Goal: Information Seeking & Learning: Get advice/opinions

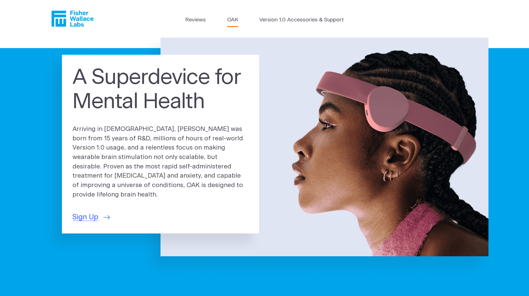
click at [228, 21] on link "OAK" at bounding box center [232, 20] width 11 height 8
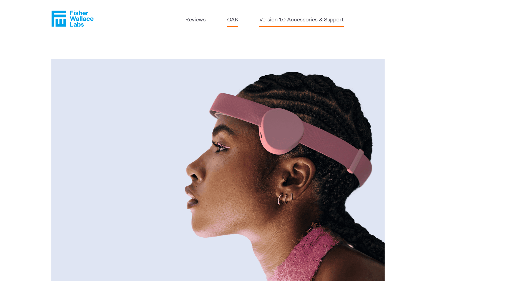
click at [295, 19] on link "Version 1.0 Accessories & Support" at bounding box center [301, 20] width 84 height 8
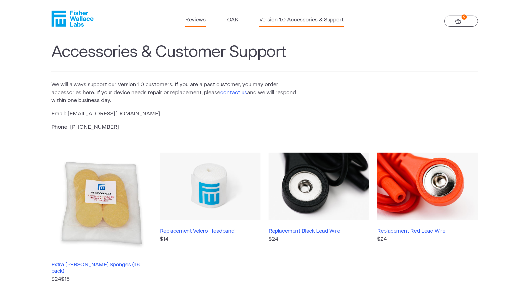
click at [197, 16] on link "Reviews" at bounding box center [195, 20] width 21 height 8
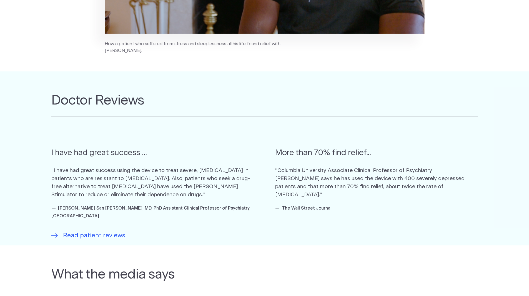
scroll to position [278, 0]
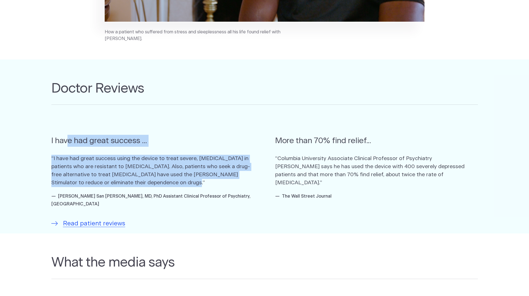
drag, startPoint x: 71, startPoint y: 148, endPoint x: 205, endPoint y: 183, distance: 138.8
click at [205, 183] on blockquote "I have had great success ... “I have had great success using the device to trea…" at bounding box center [152, 164] width 203 height 87
click at [205, 183] on p "“I have had great success using the device to treat severe, chronic insomnia in…" at bounding box center [152, 171] width 203 height 32
drag, startPoint x: 205, startPoint y: 183, endPoint x: 200, endPoint y: 144, distance: 39.8
click at [200, 144] on blockquote "I have had great success ... “I have had great success using the device to trea…" at bounding box center [152, 164] width 203 height 87
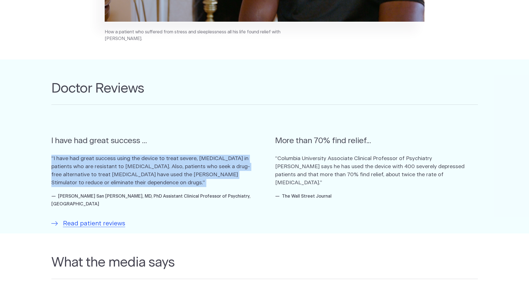
click at [200, 144] on h5 "I have had great success ..." at bounding box center [152, 141] width 203 height 12
drag, startPoint x: 200, startPoint y: 144, endPoint x: 198, endPoint y: 185, distance: 40.9
click at [198, 185] on blockquote "I have had great success ... “I have had great success using the device to trea…" at bounding box center [152, 164] width 203 height 87
click at [198, 185] on p "“I have had great success using the device to treat severe, chronic insomnia in…" at bounding box center [152, 171] width 203 height 32
drag, startPoint x: 198, startPoint y: 185, endPoint x: 205, endPoint y: 139, distance: 45.8
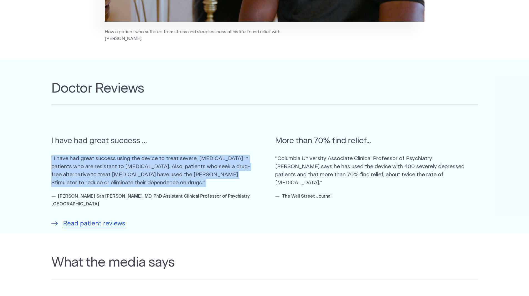
click at [205, 139] on blockquote "I have had great success ... “I have had great success using the device to trea…" at bounding box center [152, 164] width 203 height 87
click at [205, 139] on h5 "I have had great success ..." at bounding box center [152, 141] width 203 height 12
drag, startPoint x: 205, startPoint y: 139, endPoint x: 189, endPoint y: 184, distance: 47.5
click at [189, 184] on blockquote "I have had great success ... “I have had great success using the device to trea…" at bounding box center [152, 164] width 203 height 87
click at [189, 184] on p "“I have had great success using the device to treat severe, chronic insomnia in…" at bounding box center [152, 171] width 203 height 32
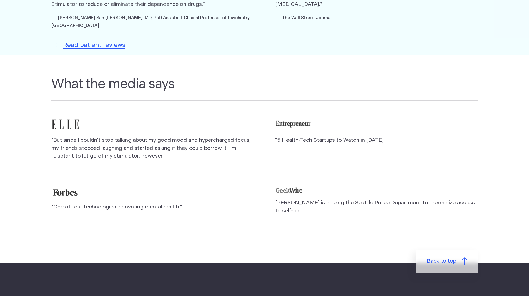
scroll to position [472, 0]
